Goal: Find specific page/section

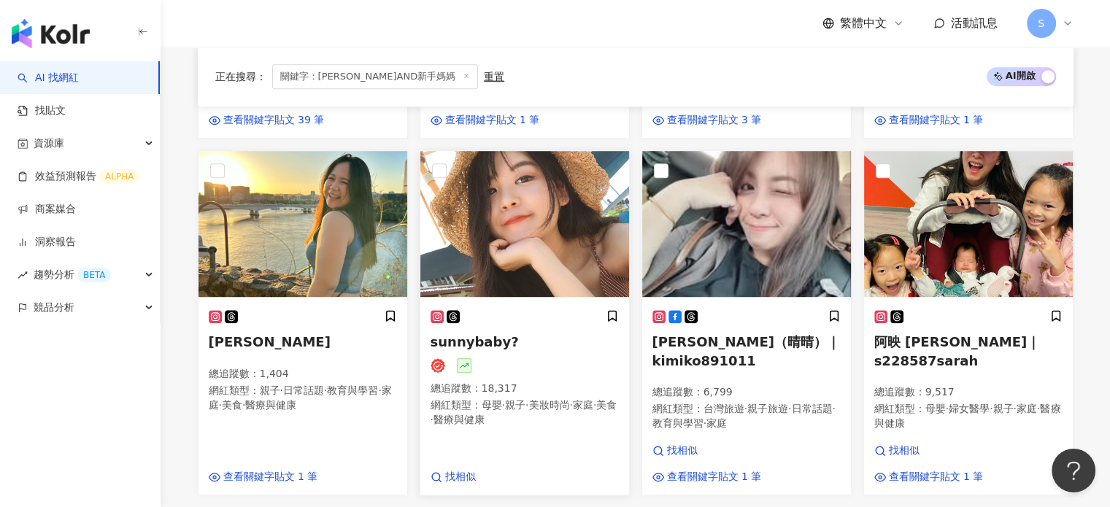
scroll to position [859, 0]
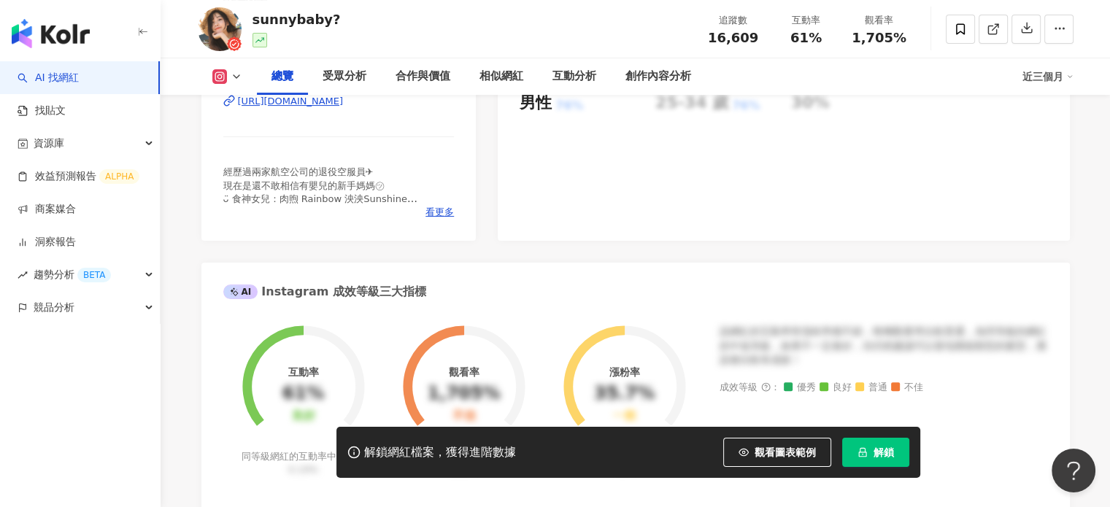
scroll to position [365, 0]
drag, startPoint x: 255, startPoint y: 16, endPoint x: 312, endPoint y: 28, distance: 59.0
click at [295, 19] on div "sunnybaby?" at bounding box center [296, 19] width 88 height 18
click at [344, 96] on div "https://www.instagram.com/sunny601123/" at bounding box center [291, 101] width 106 height 13
